Goal: Find specific page/section: Find specific page/section

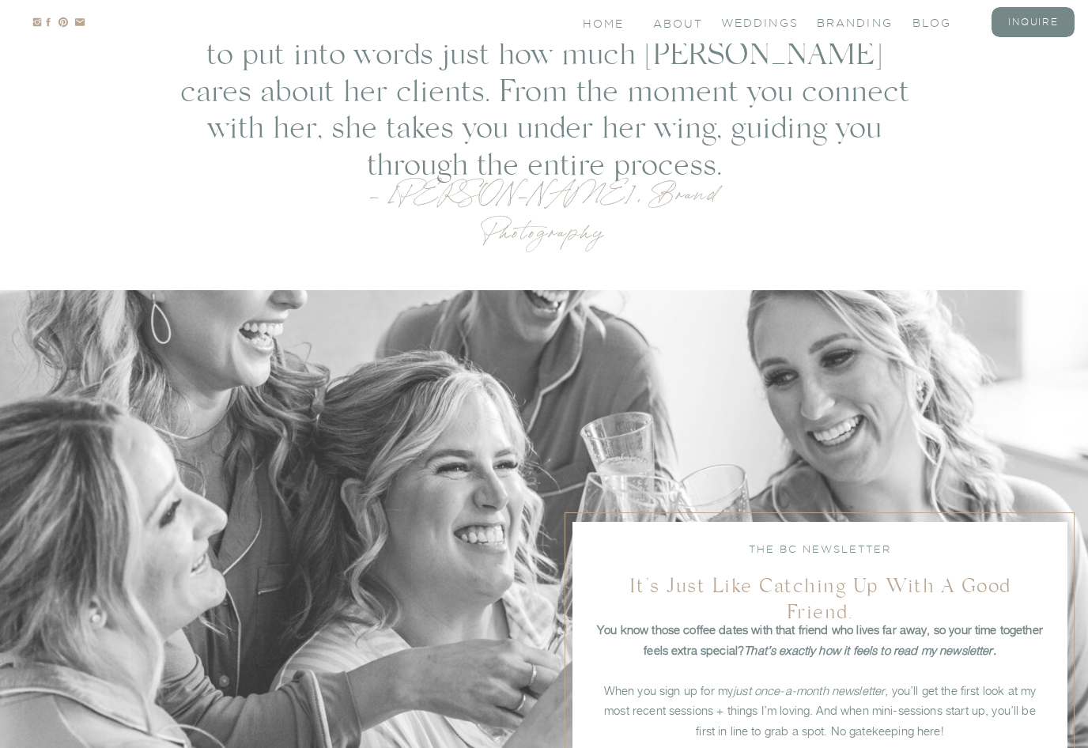
scroll to position [3525, 0]
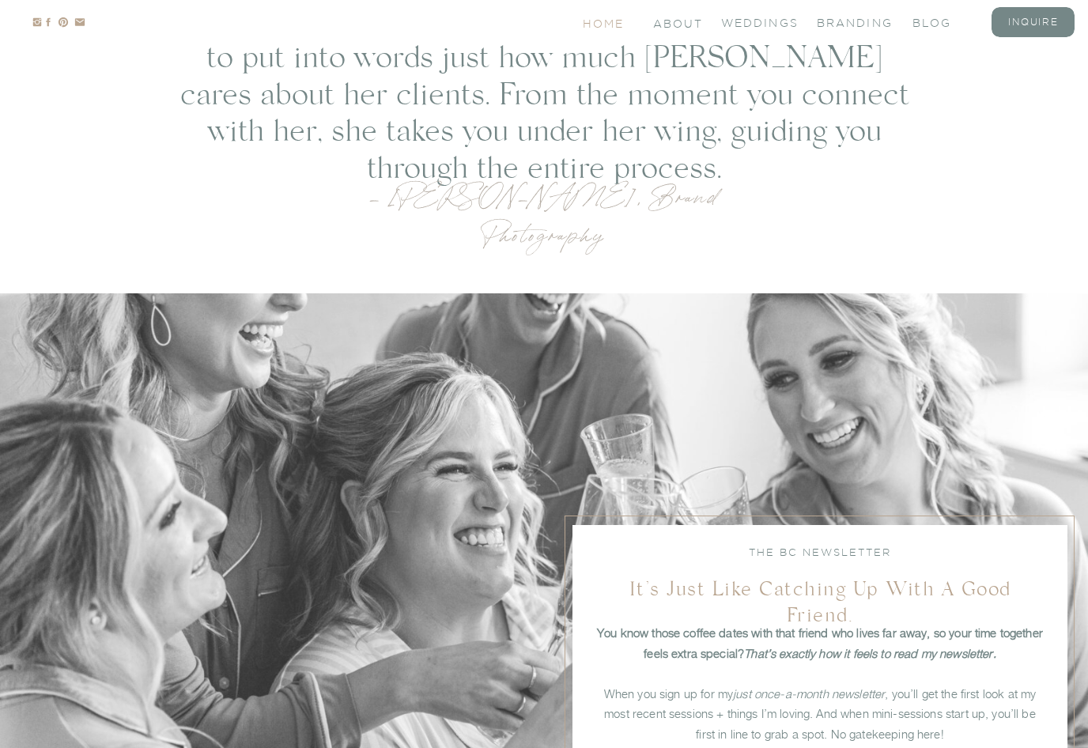
click at [613, 28] on nav "Home" at bounding box center [604, 22] width 43 height 13
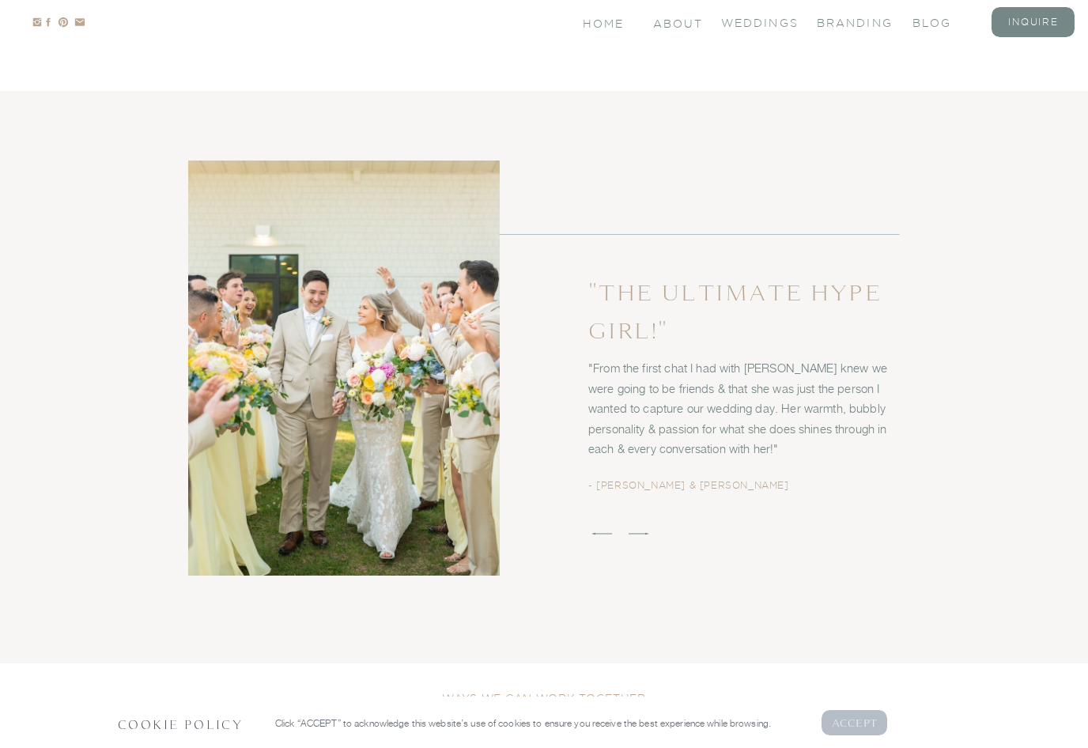
scroll to position [2586, 0]
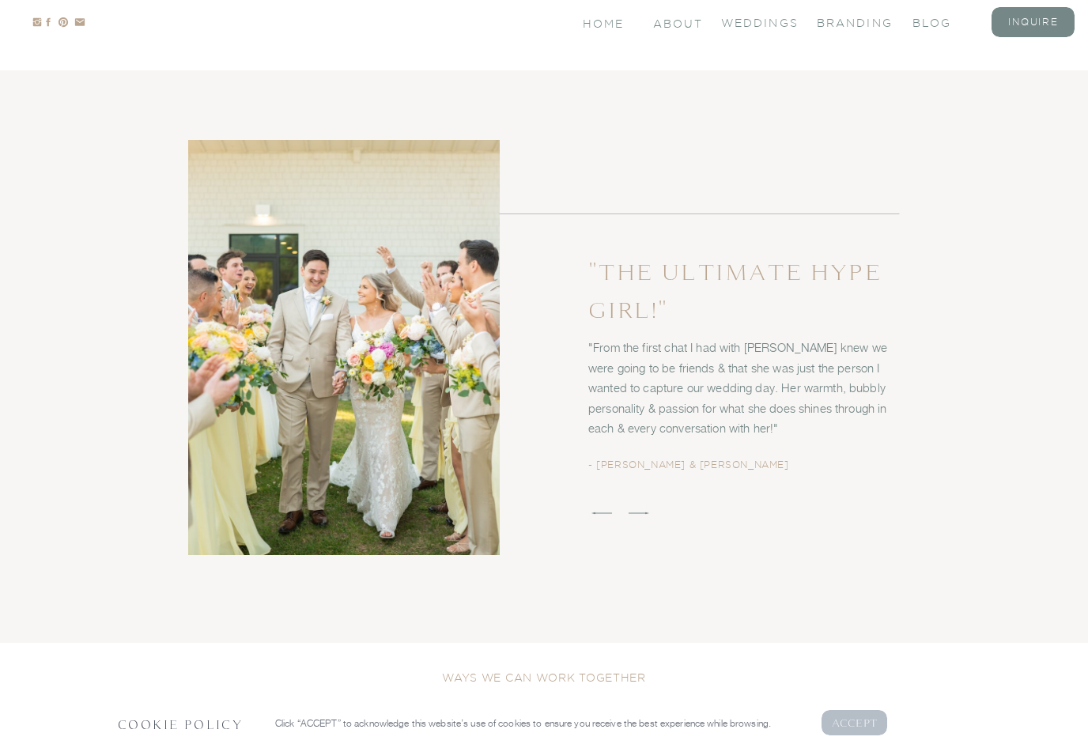
click at [861, 730] on p "AcCEPT" at bounding box center [855, 722] width 46 height 15
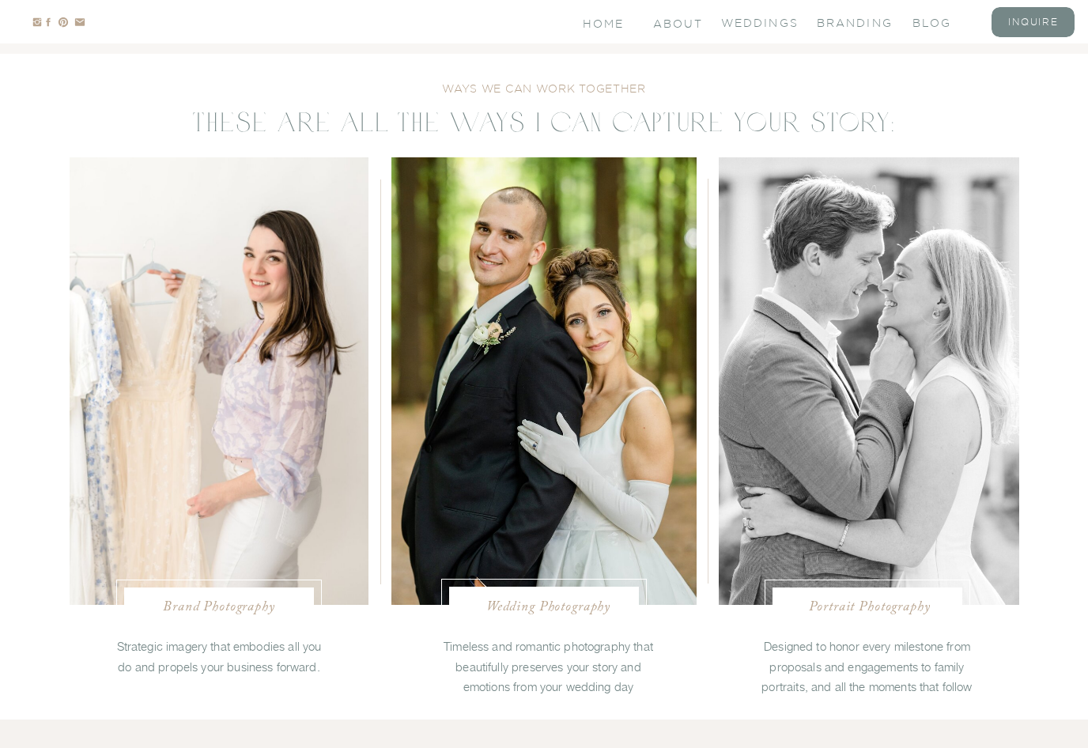
scroll to position [3168, 0]
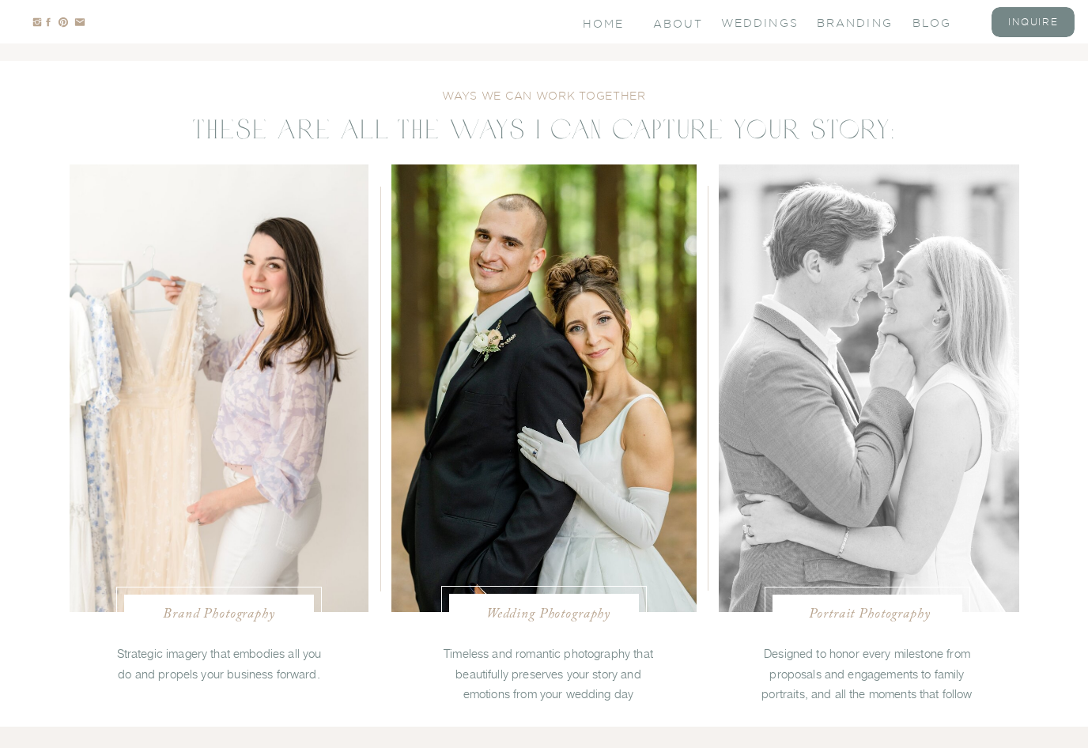
click at [968, 550] on div at bounding box center [869, 387] width 300 height 447
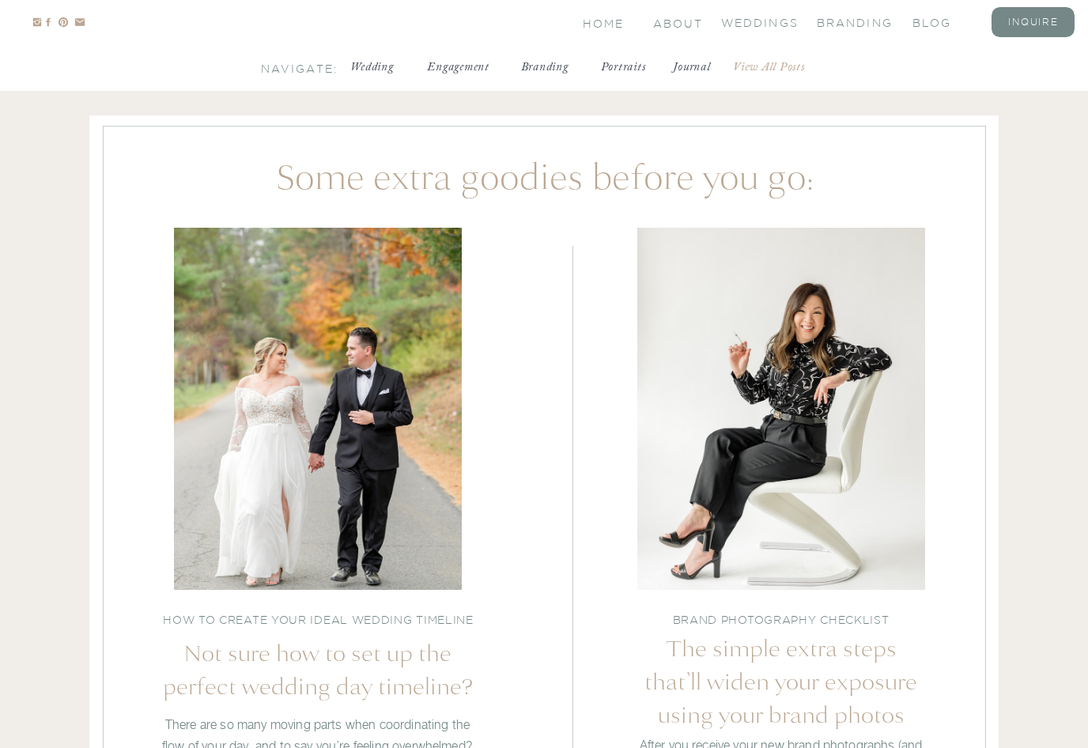
scroll to position [4847, 0]
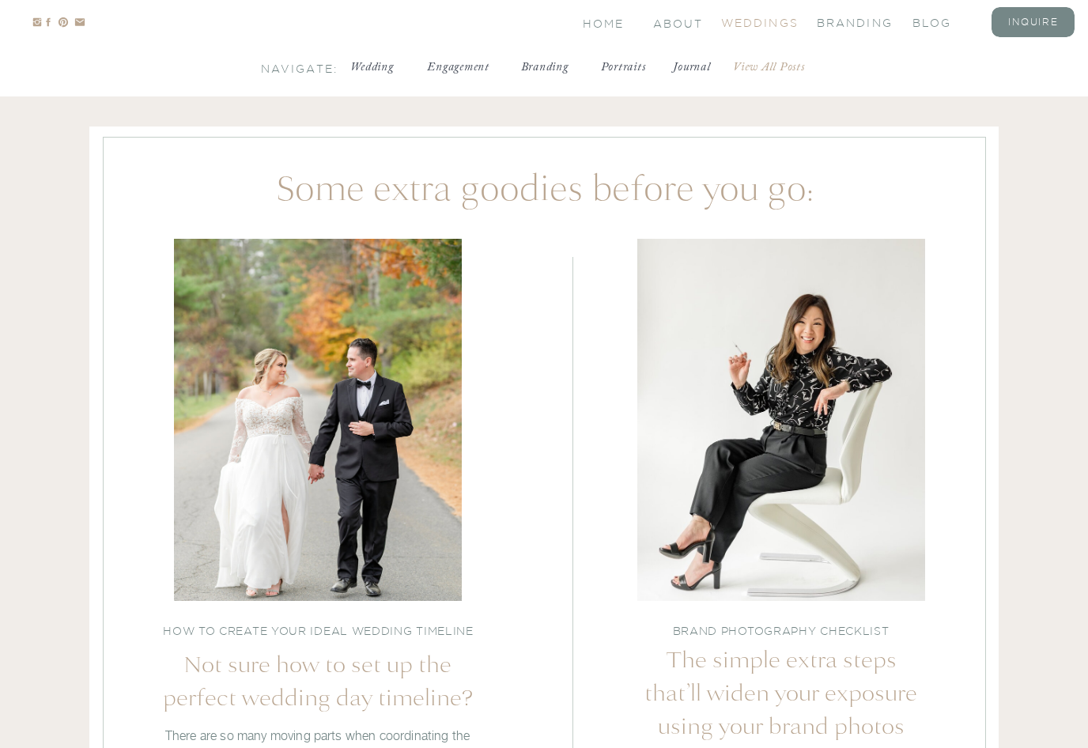
click at [784, 25] on nav "Weddings" at bounding box center [752, 21] width 63 height 13
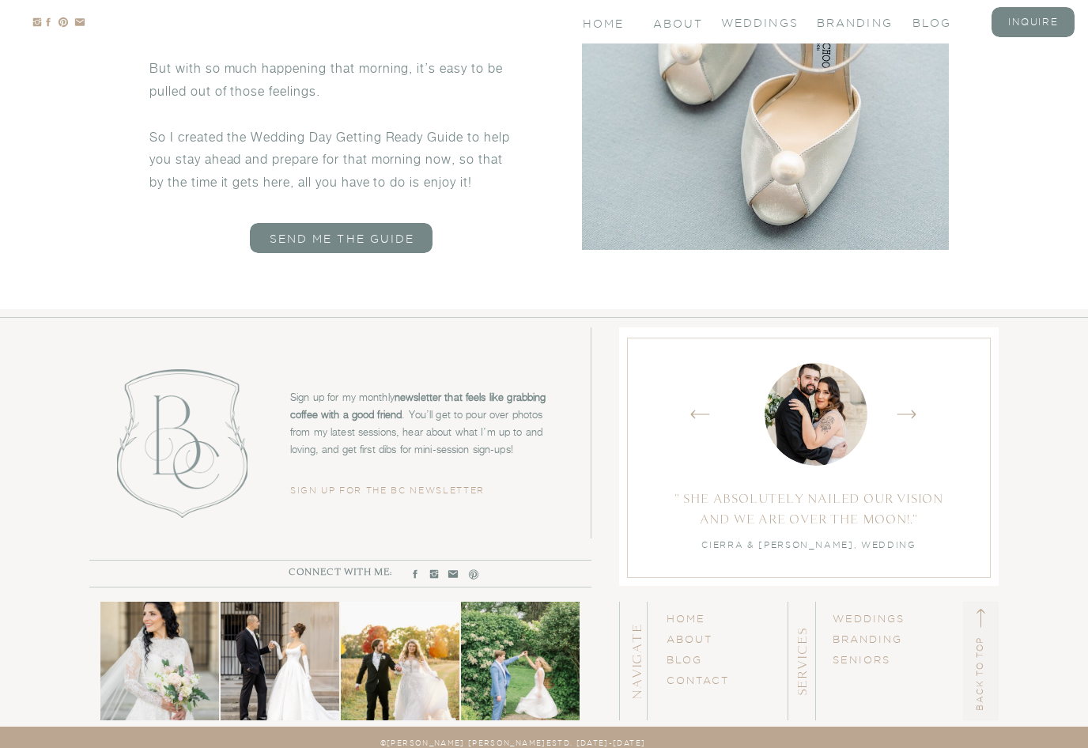
scroll to position [9144, 0]
click at [886, 663] on link "SENIORS" at bounding box center [861, 660] width 58 height 11
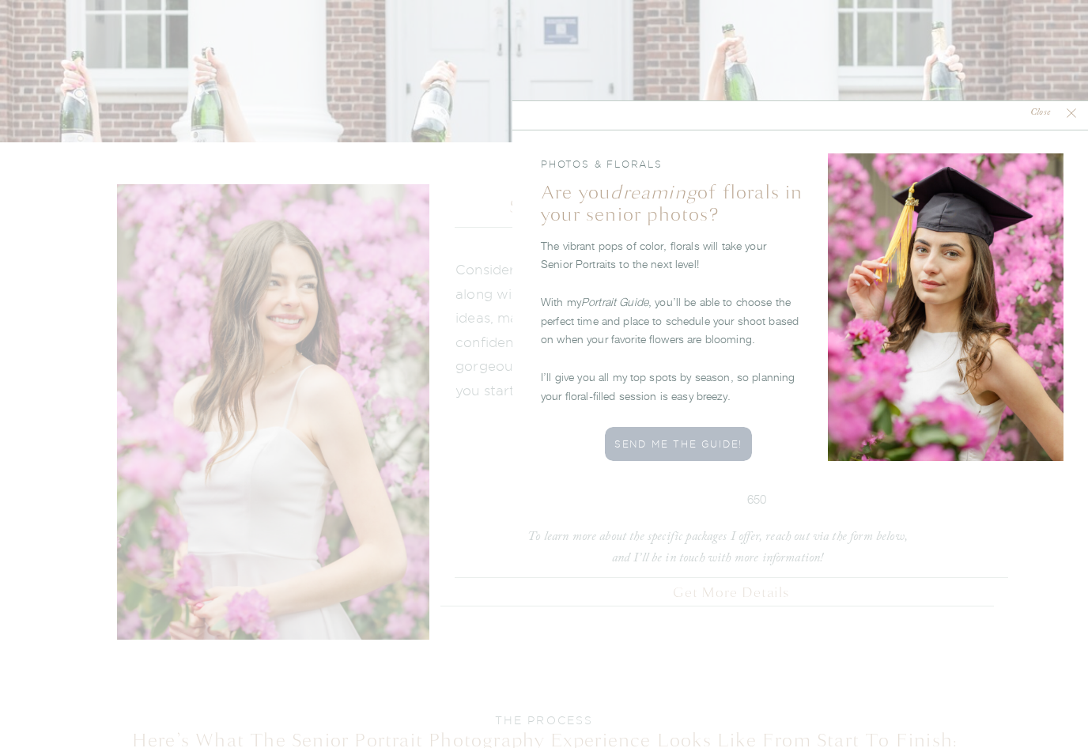
scroll to position [2516, 0]
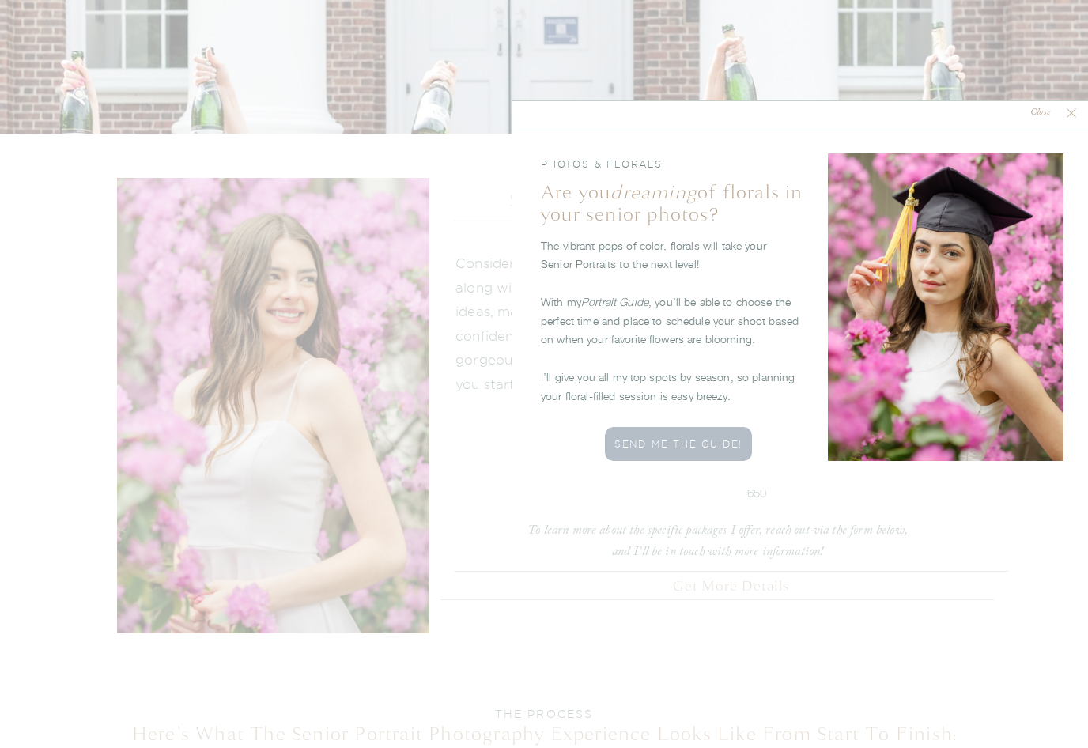
click at [1043, 111] on nav "Close" at bounding box center [1040, 113] width 47 height 15
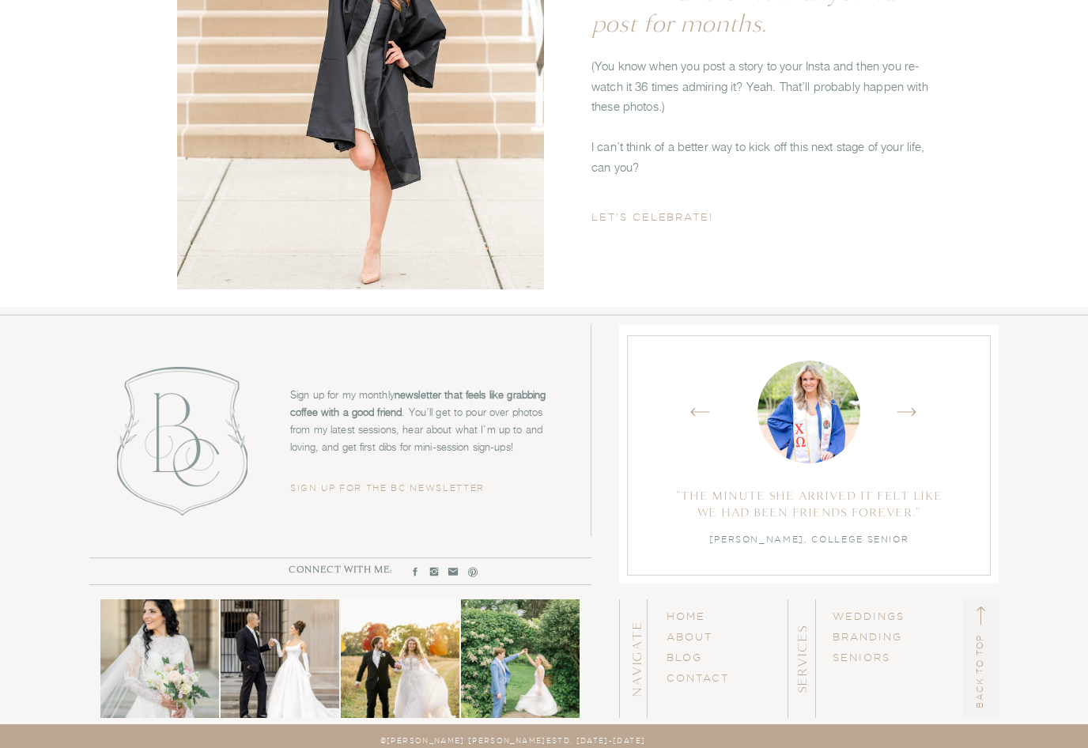
scroll to position [6152, 0]
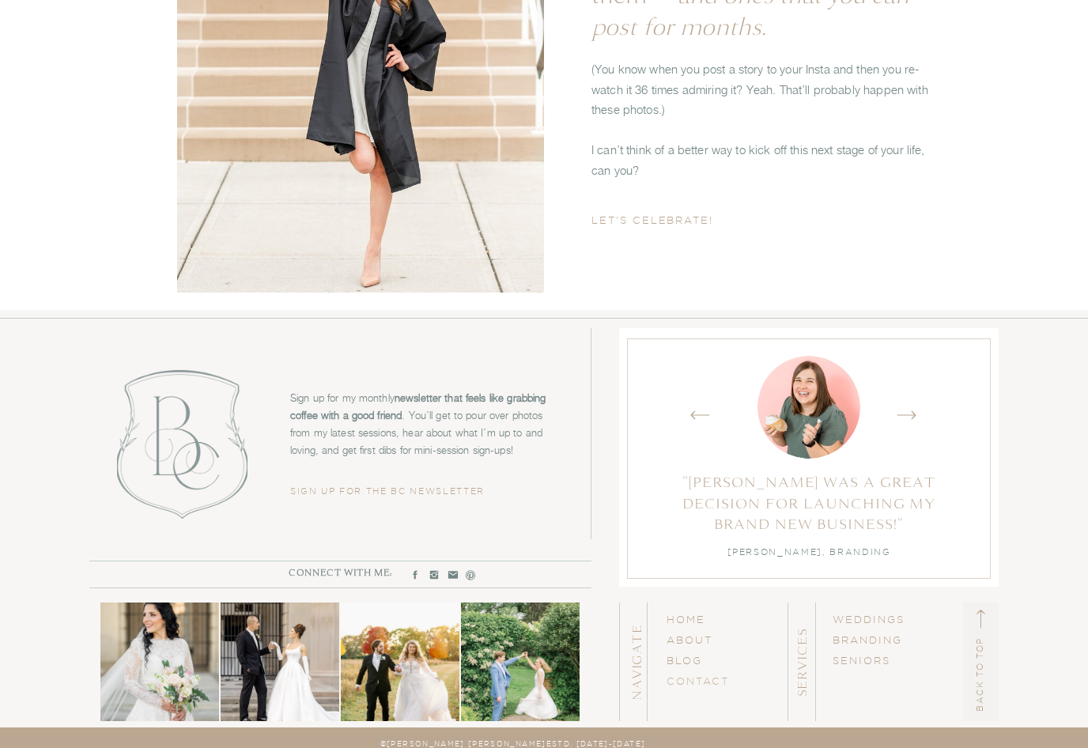
click at [712, 677] on link "CONTACT" at bounding box center [697, 680] width 62 height 11
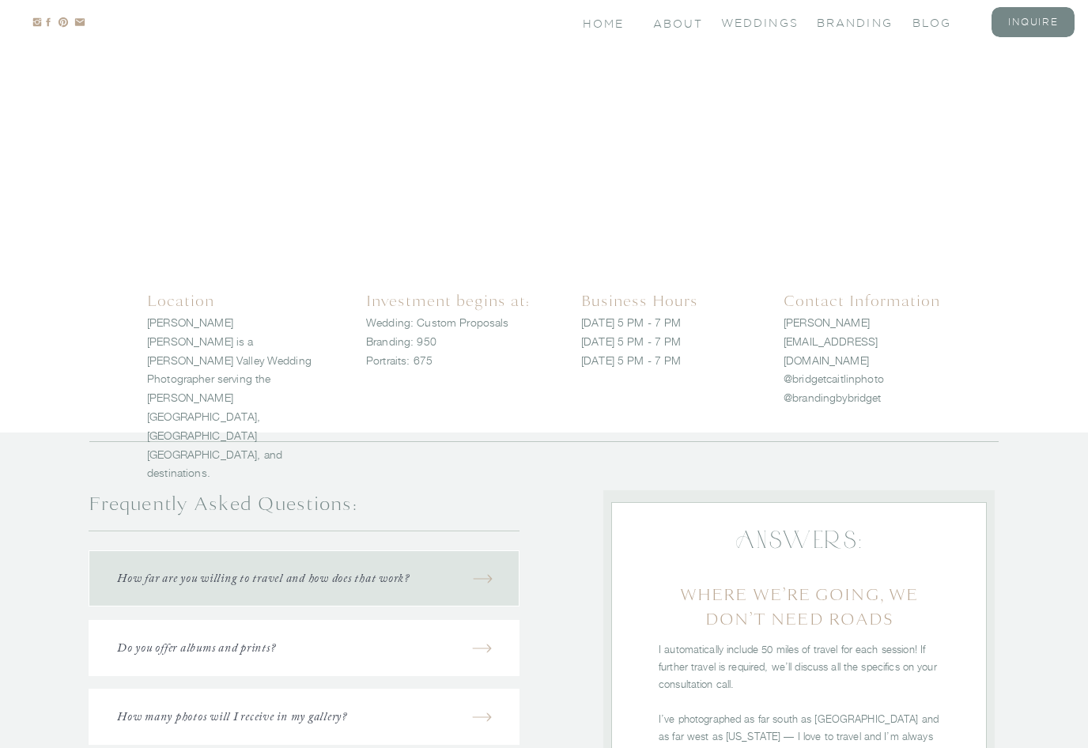
scroll to position [1753, 0]
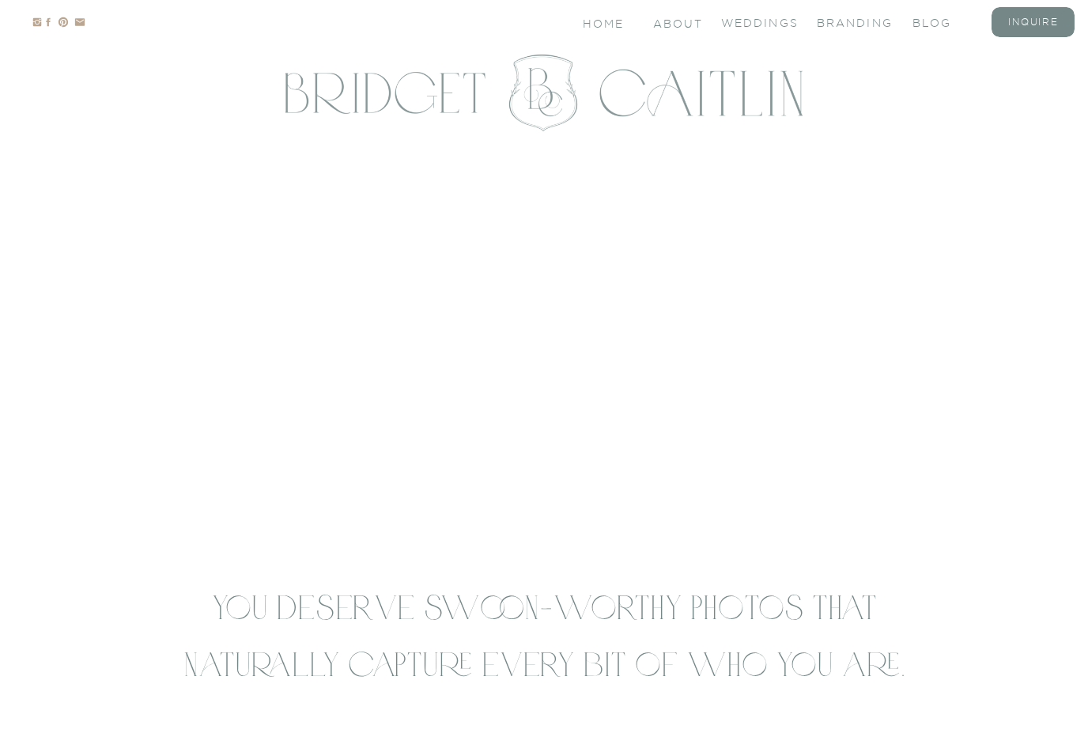
scroll to position [1821, 0]
